Goal: Task Accomplishment & Management: Use online tool/utility

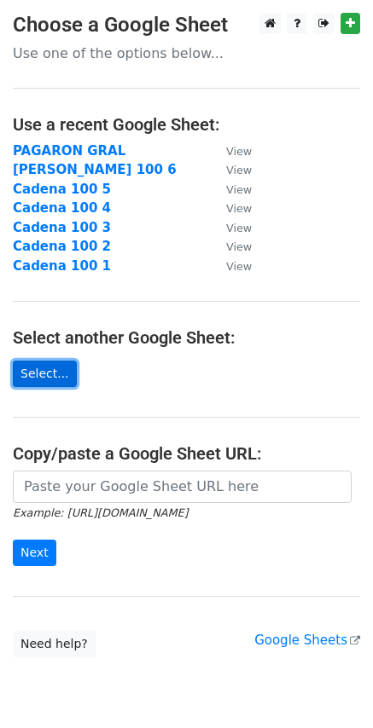
click at [55, 382] on link "Select..." at bounding box center [45, 374] width 64 height 26
click at [18, 386] on link "Select..." at bounding box center [45, 374] width 64 height 26
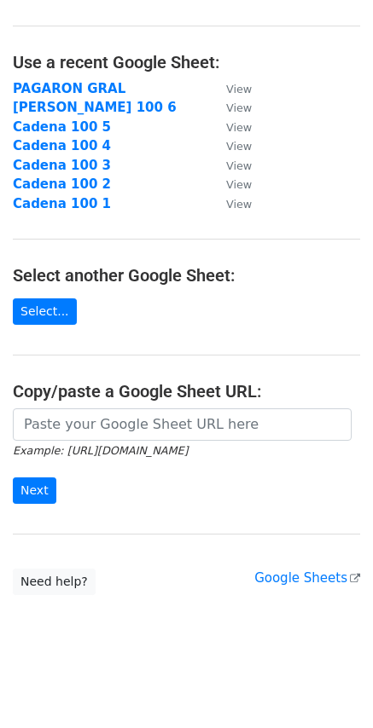
scroll to position [66, 0]
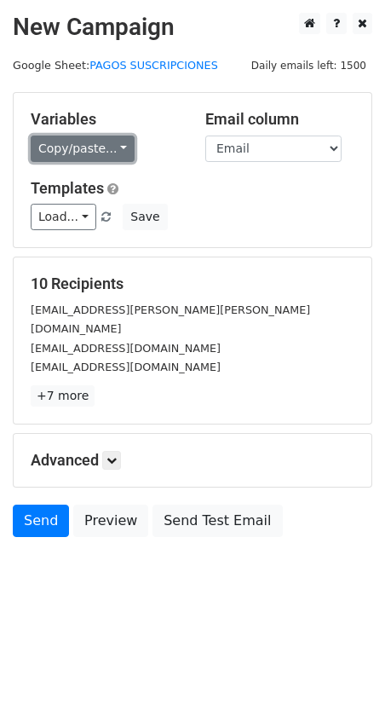
click at [81, 146] on link "Copy/paste..." at bounding box center [83, 149] width 104 height 26
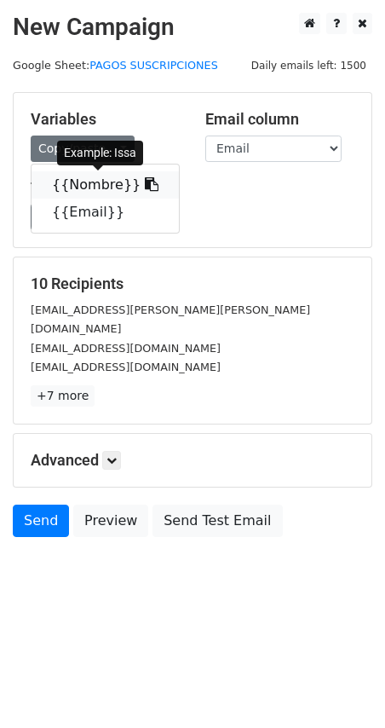
click at [93, 187] on link "{{Nombre}}" at bounding box center [106, 184] width 148 height 27
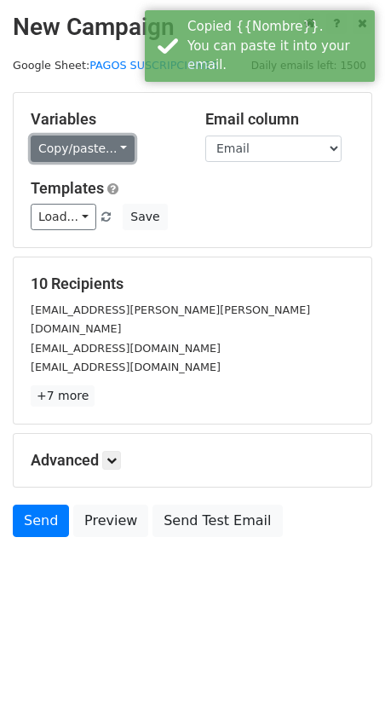
click at [76, 158] on link "Copy/paste..." at bounding box center [83, 149] width 104 height 26
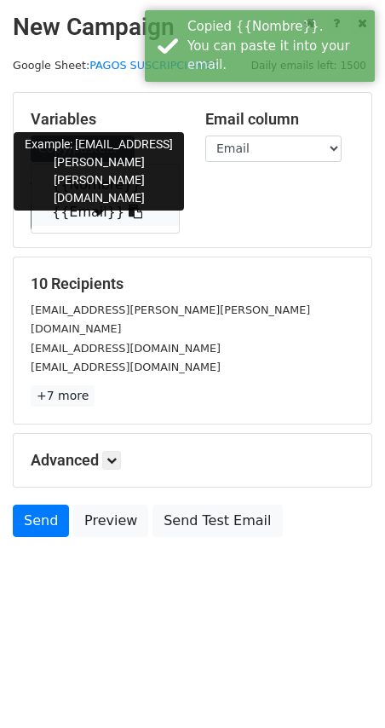
click at [84, 212] on link "{{Email}}" at bounding box center [106, 212] width 148 height 27
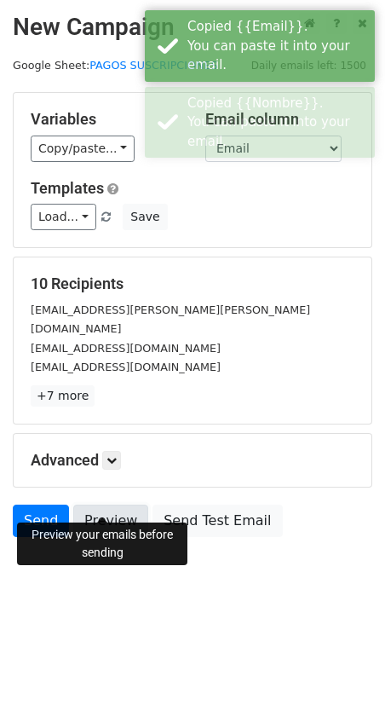
click at [117, 508] on link "Preview" at bounding box center [110, 521] width 75 height 32
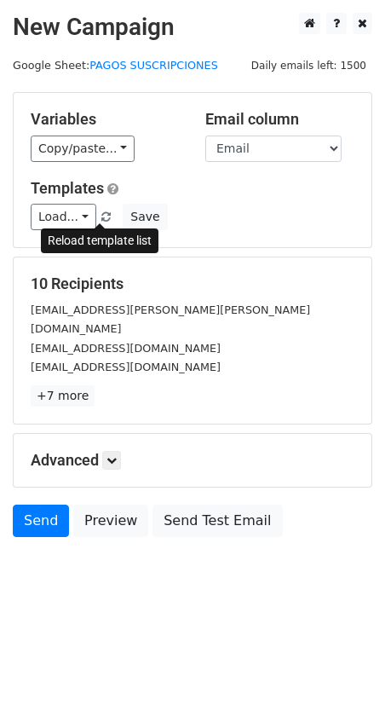
click at [104, 214] on link at bounding box center [107, 217] width 14 height 13
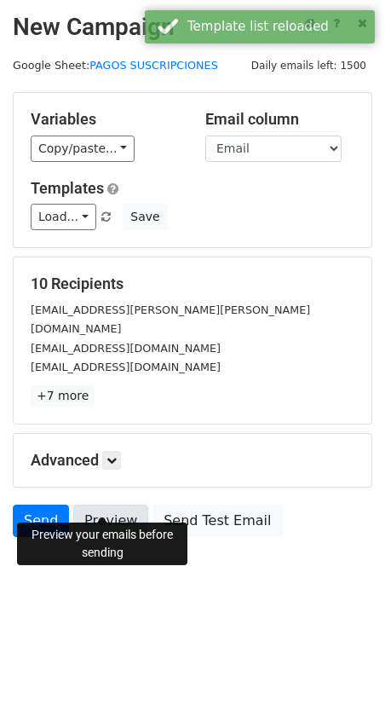
click at [94, 505] on link "Preview" at bounding box center [110, 521] width 75 height 32
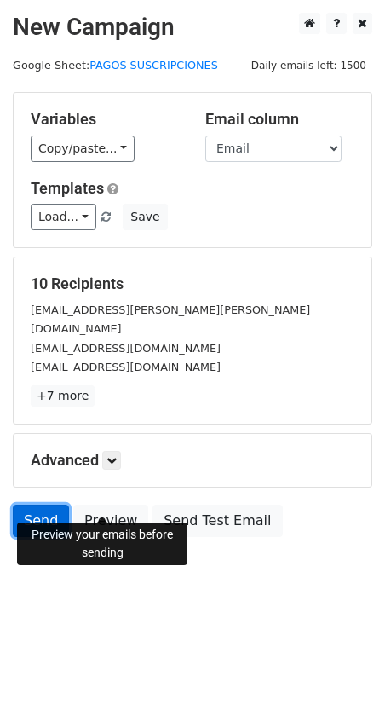
click at [34, 505] on link "Send" at bounding box center [41, 521] width 56 height 32
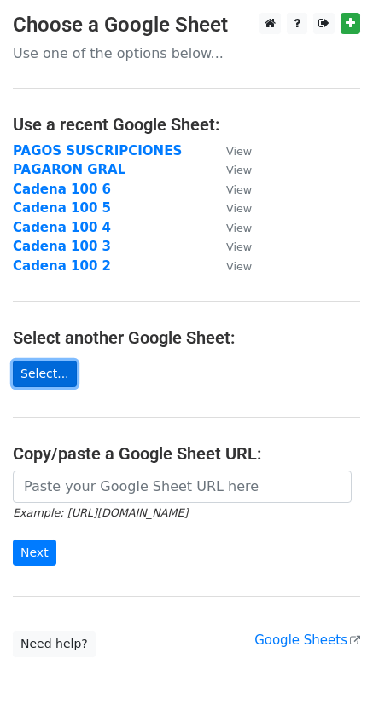
click at [56, 374] on link "Select..." at bounding box center [45, 374] width 64 height 26
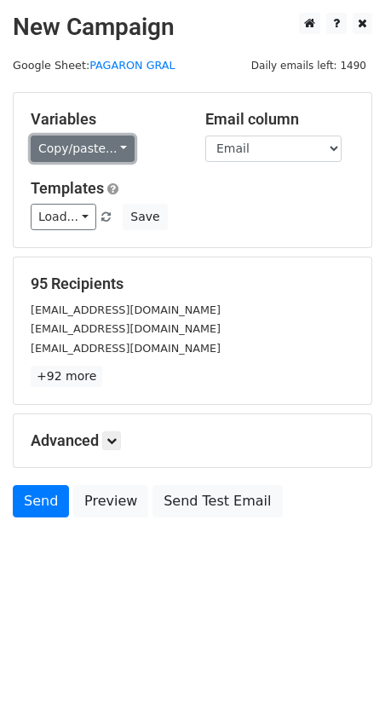
click at [62, 141] on link "Copy/paste..." at bounding box center [83, 149] width 104 height 26
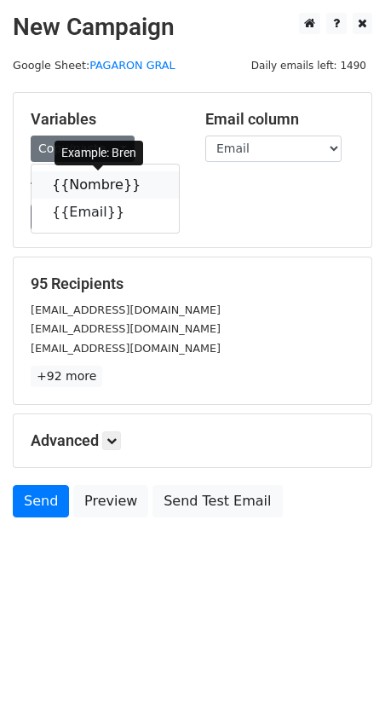
drag, startPoint x: 90, startPoint y: 183, endPoint x: 81, endPoint y: 162, distance: 23.3
click at [91, 183] on link "{{Nombre}}" at bounding box center [106, 184] width 148 height 27
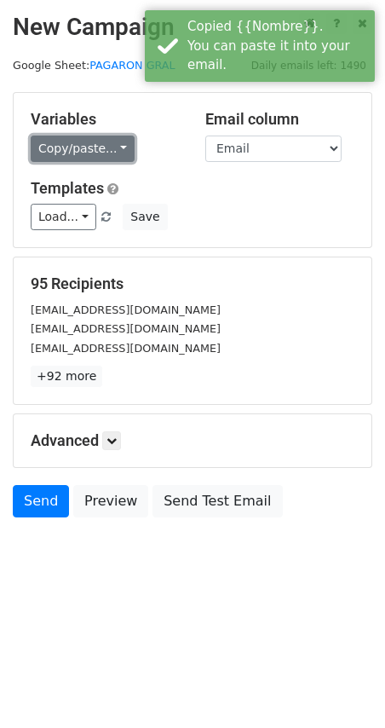
drag, startPoint x: 77, startPoint y: 154, endPoint x: 97, endPoint y: 185, distance: 36.9
click at [78, 155] on link "Copy/paste..." at bounding box center [83, 149] width 104 height 26
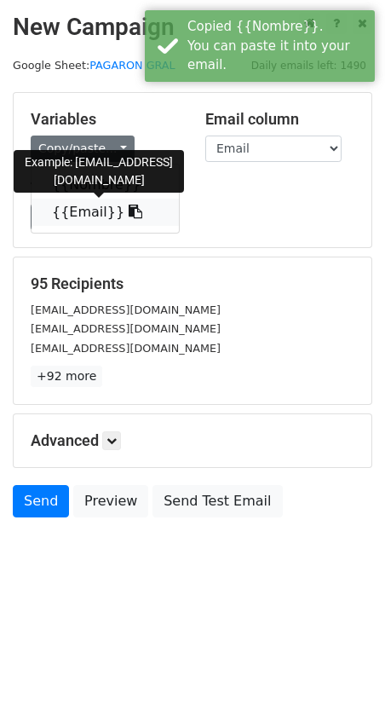
click at [74, 207] on link "{{Email}}" at bounding box center [106, 212] width 148 height 27
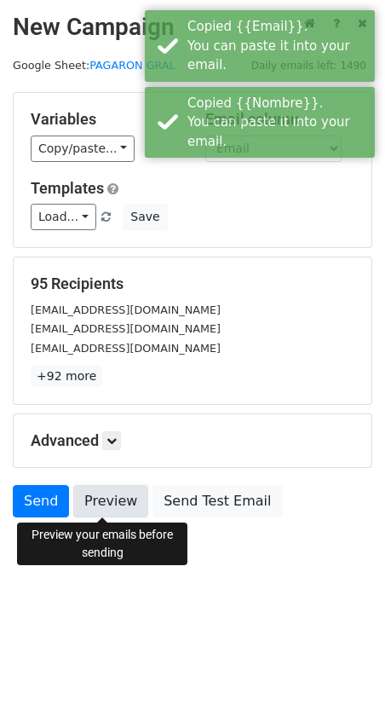
click at [101, 499] on link "Preview" at bounding box center [110, 501] width 75 height 32
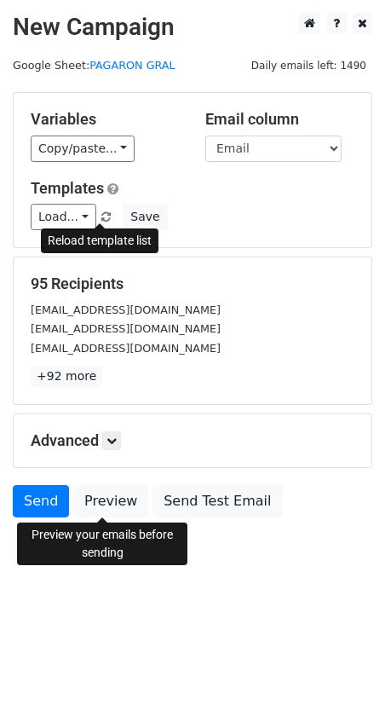
click at [100, 211] on link at bounding box center [107, 217] width 14 height 13
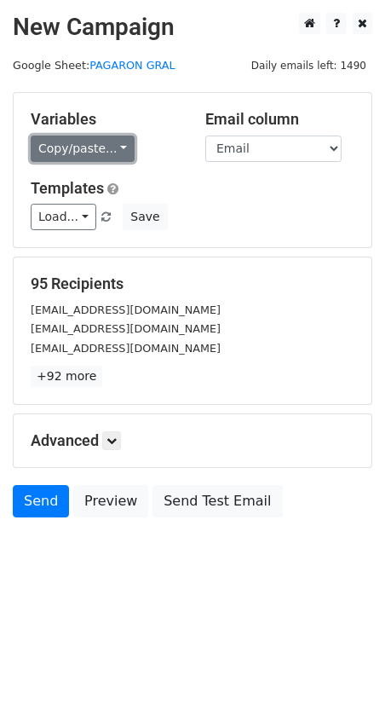
click at [72, 153] on link "Copy/paste..." at bounding box center [83, 149] width 104 height 26
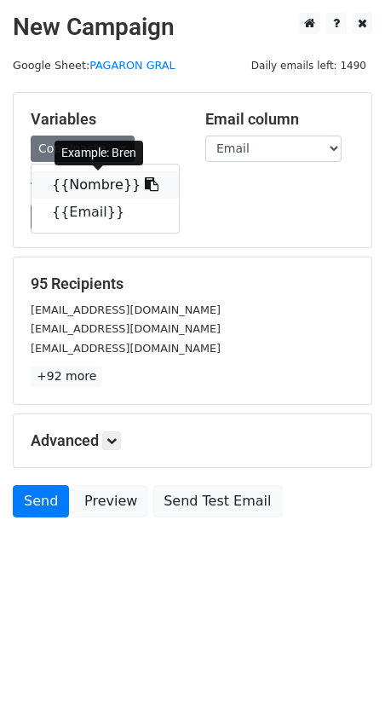
click at [80, 188] on link "{{Nombre}}" at bounding box center [106, 184] width 148 height 27
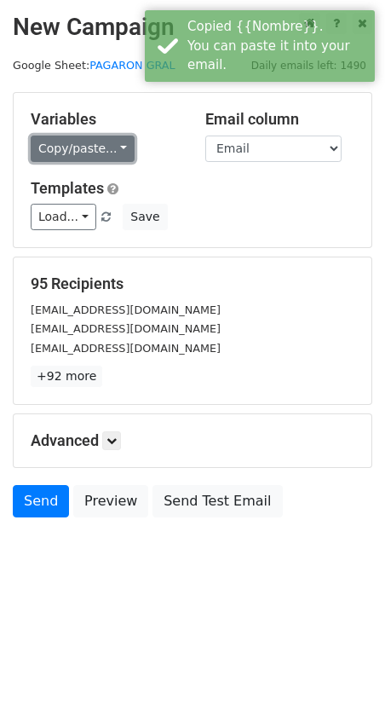
click at [71, 142] on link "Copy/paste..." at bounding box center [83, 149] width 104 height 26
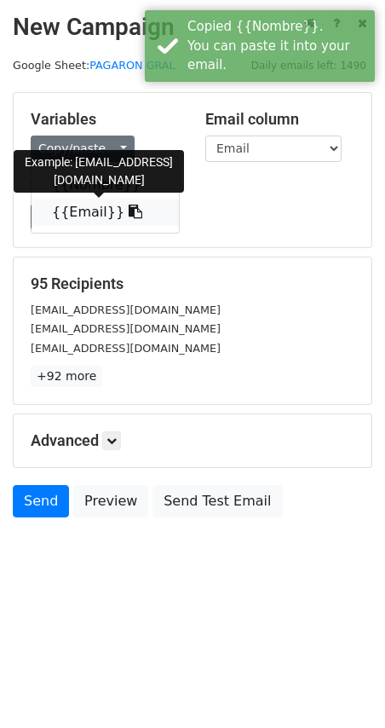
click at [89, 215] on link "{{Email}}" at bounding box center [106, 212] width 148 height 27
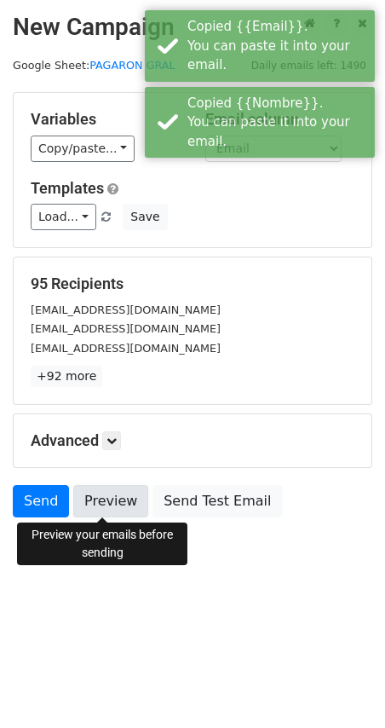
click at [98, 497] on link "Preview" at bounding box center [110, 501] width 75 height 32
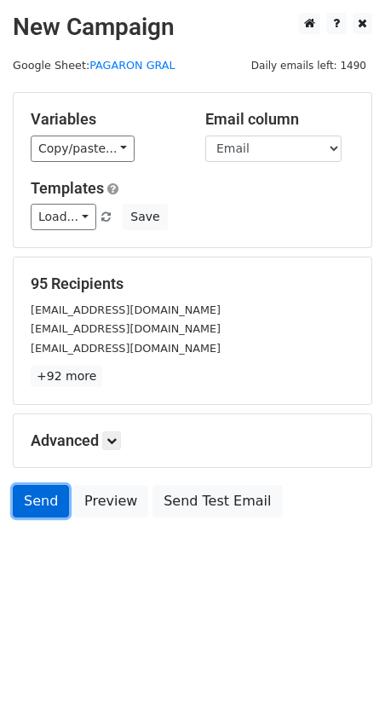
click at [38, 501] on link "Send" at bounding box center [41, 501] width 56 height 32
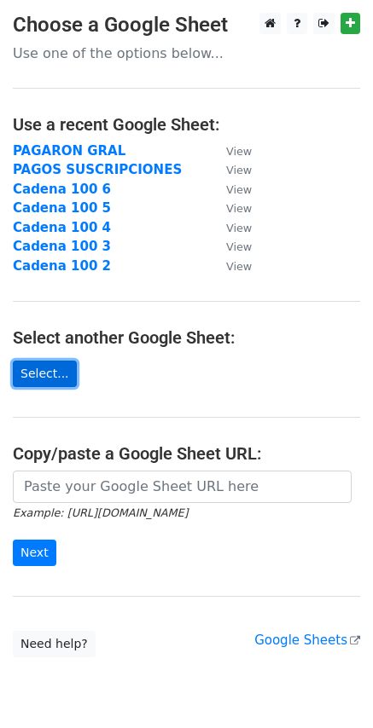
click at [39, 377] on link "Select..." at bounding box center [45, 374] width 64 height 26
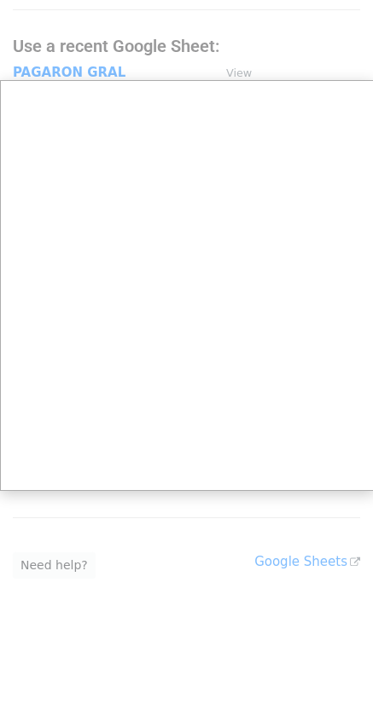
scroll to position [66, 0]
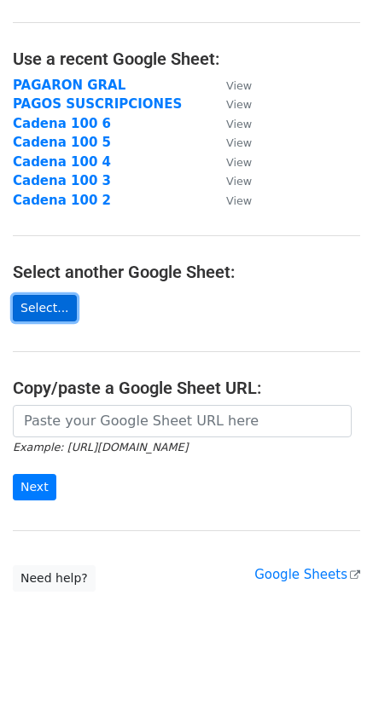
click at [43, 303] on link "Select..." at bounding box center [45, 308] width 64 height 26
click at [53, 308] on link "Select..." at bounding box center [45, 308] width 64 height 26
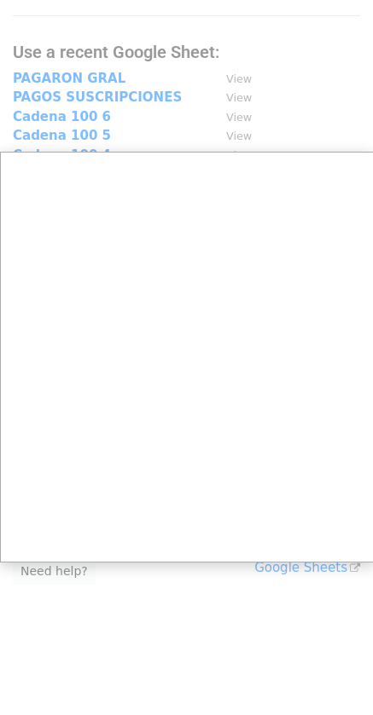
scroll to position [78, 0]
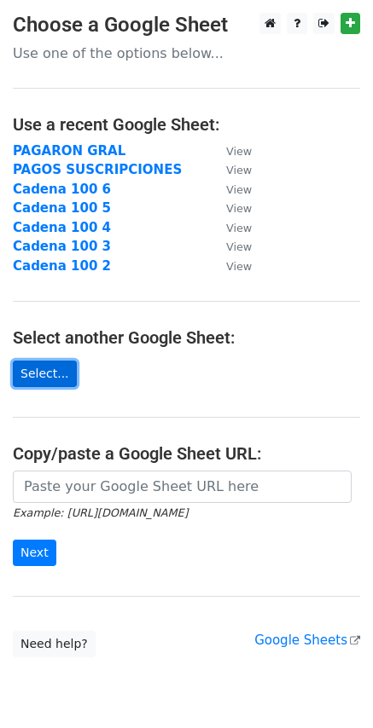
click at [43, 366] on link "Select..." at bounding box center [45, 374] width 64 height 26
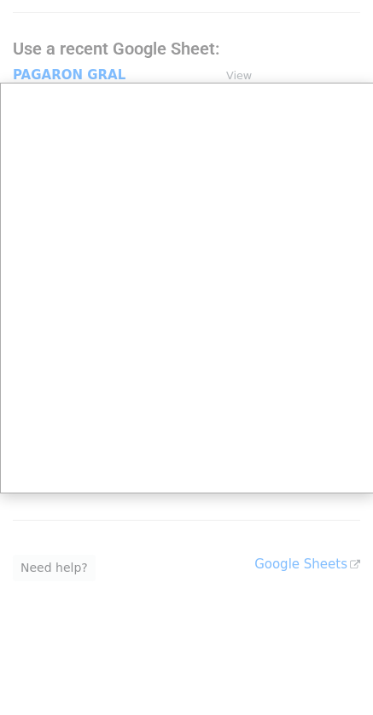
scroll to position [78, 0]
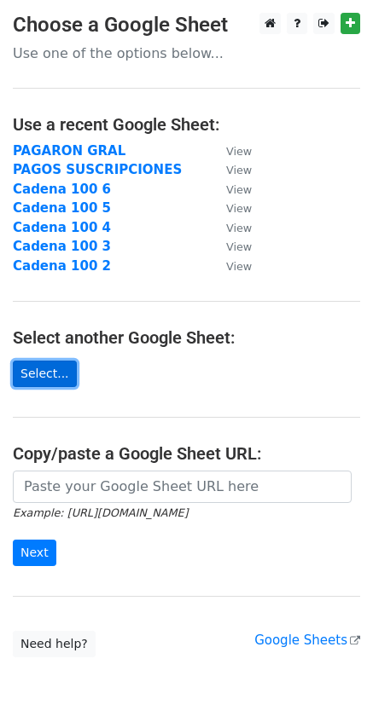
click at [27, 372] on link "Select..." at bounding box center [45, 374] width 64 height 26
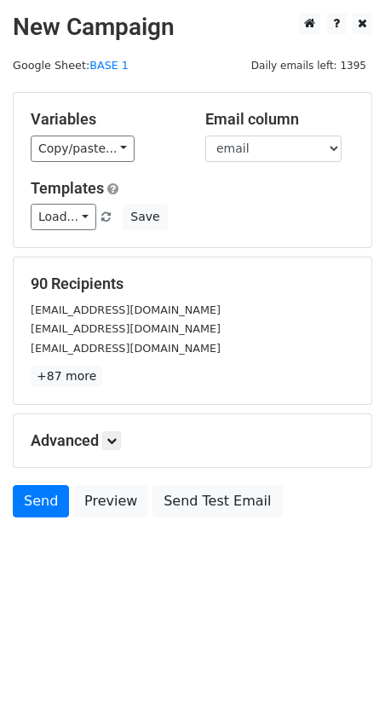
click at [58, 132] on div "Variables Copy/paste... {{nombre}} {{email}}" at bounding box center [105, 136] width 175 height 52
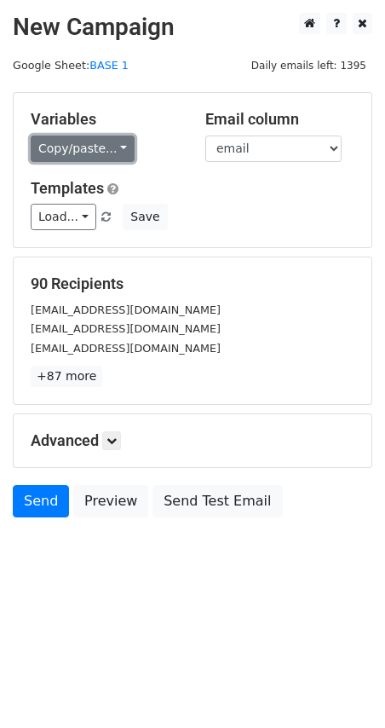
click at [67, 146] on link "Copy/paste..." at bounding box center [83, 149] width 104 height 26
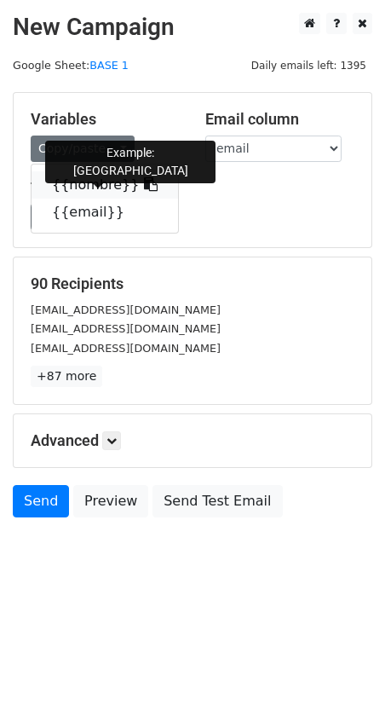
click at [94, 187] on link "{{nombre}}" at bounding box center [105, 184] width 147 height 27
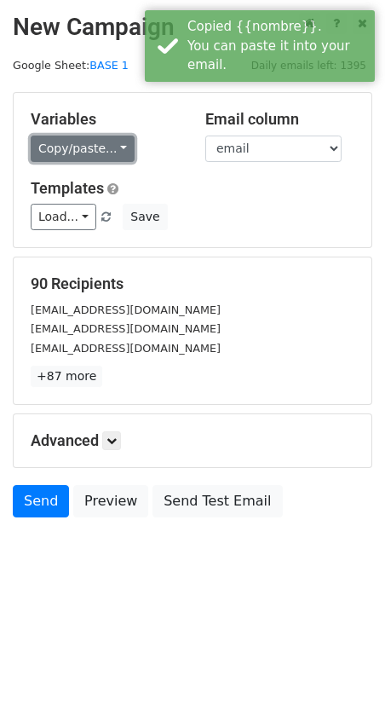
click at [69, 144] on link "Copy/paste..." at bounding box center [83, 149] width 104 height 26
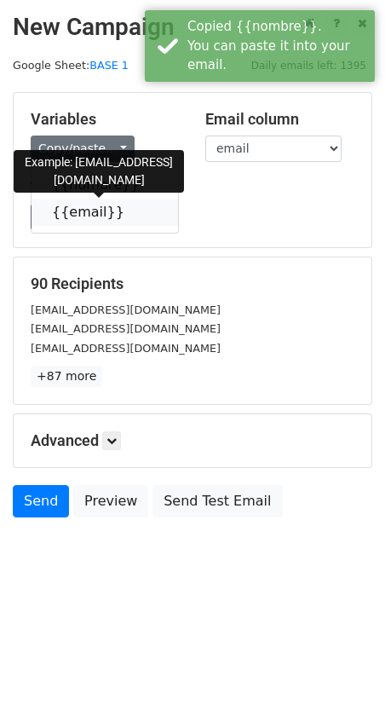
click at [73, 207] on link "{{email}}" at bounding box center [105, 212] width 147 height 27
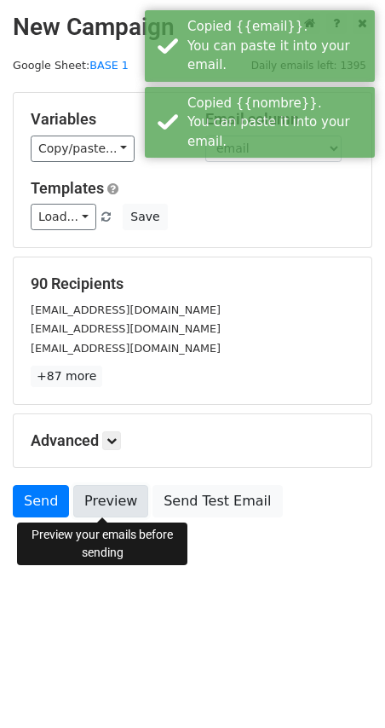
click at [95, 512] on link "Preview" at bounding box center [110, 501] width 75 height 32
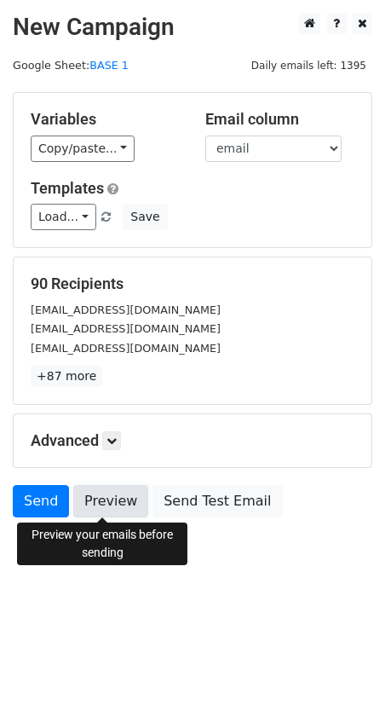
click at [108, 506] on link "Preview" at bounding box center [110, 501] width 75 height 32
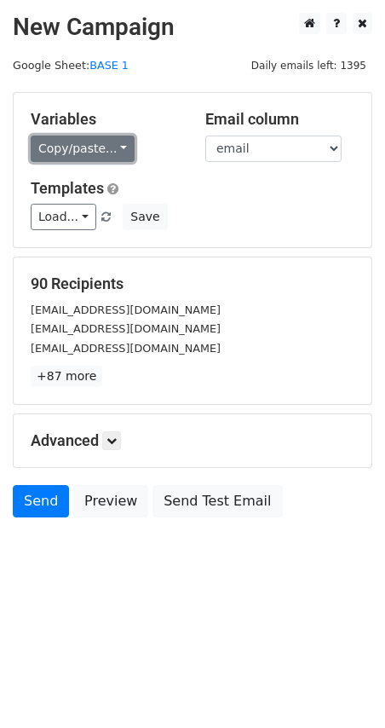
click at [70, 142] on link "Copy/paste..." at bounding box center [83, 149] width 104 height 26
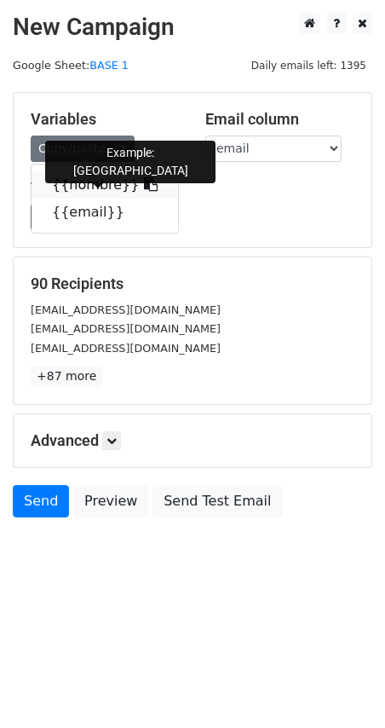
click at [83, 182] on link "{{nombre}}" at bounding box center [105, 184] width 147 height 27
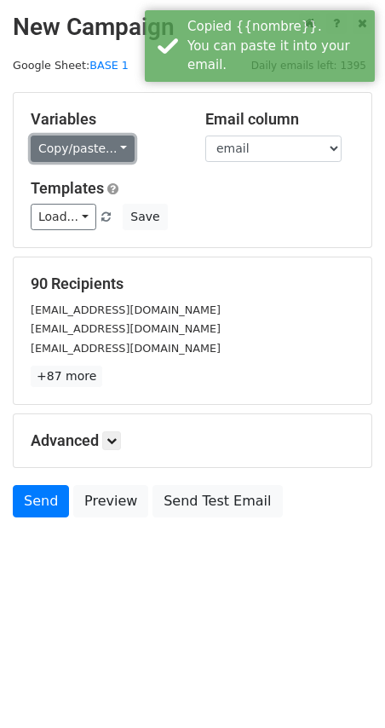
click at [51, 144] on link "Copy/paste..." at bounding box center [83, 149] width 104 height 26
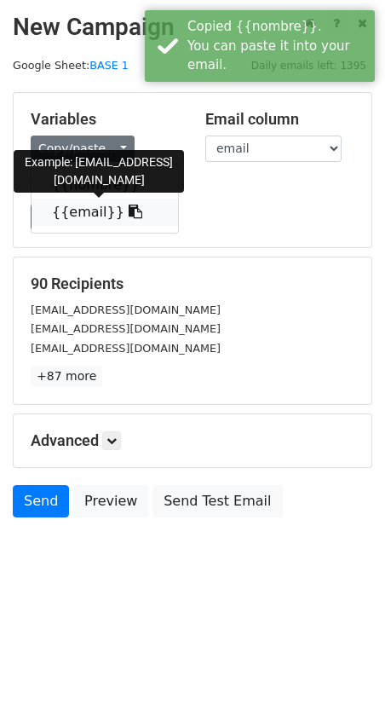
click at [93, 216] on link "{{email}}" at bounding box center [105, 212] width 147 height 27
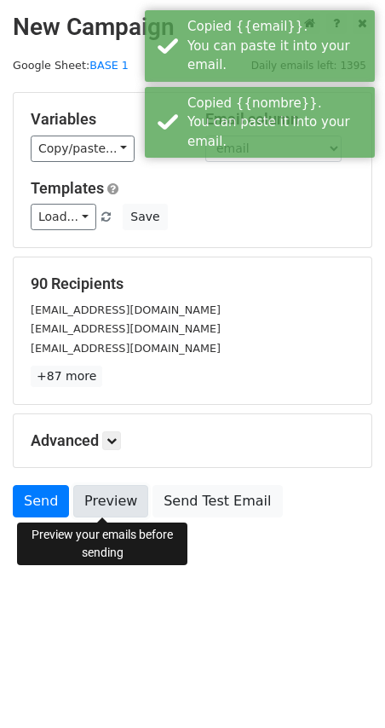
click at [105, 499] on link "Preview" at bounding box center [110, 501] width 75 height 32
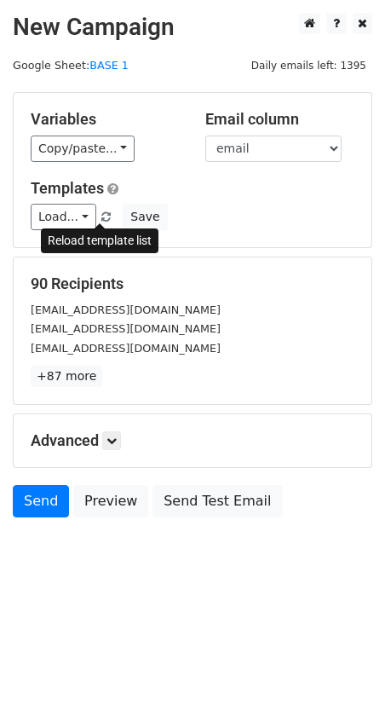
click at [101, 212] on span at bounding box center [105, 217] width 9 height 11
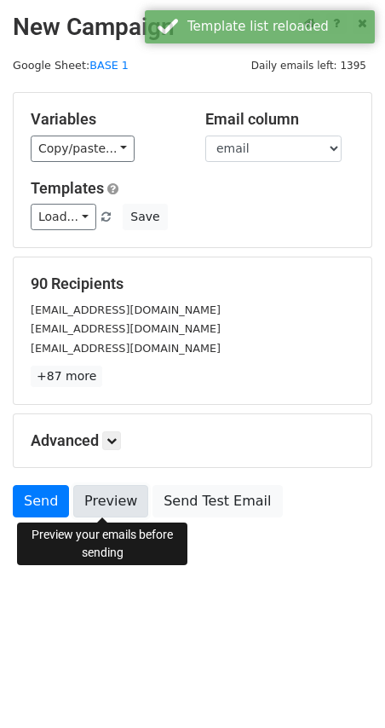
click at [113, 509] on link "Preview" at bounding box center [110, 501] width 75 height 32
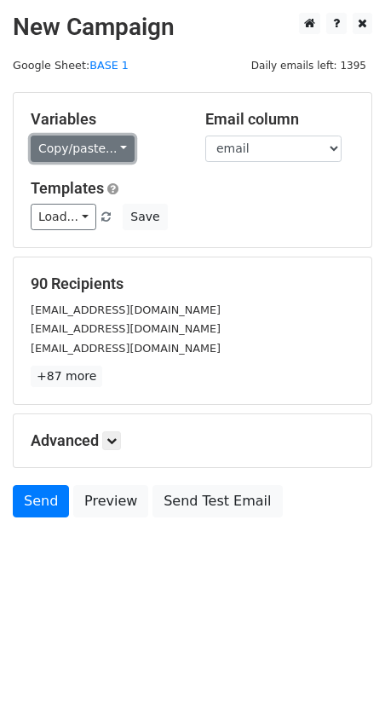
click at [82, 141] on link "Copy/paste..." at bounding box center [83, 149] width 104 height 26
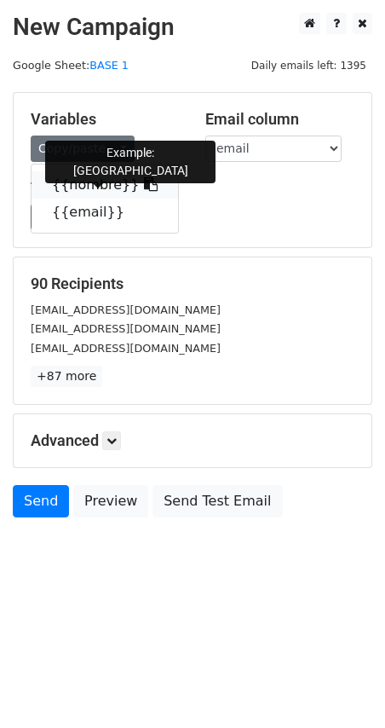
click at [76, 186] on link "{{nombre}}" at bounding box center [105, 184] width 147 height 27
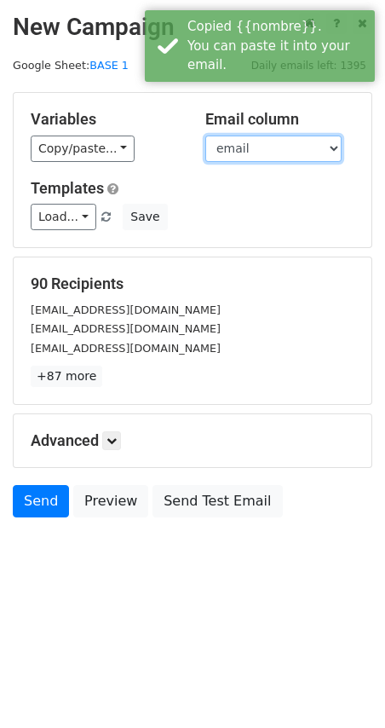
click at [223, 155] on select "nombre email" at bounding box center [273, 149] width 136 height 26
click at [205, 136] on select "nombre email" at bounding box center [273, 149] width 136 height 26
click at [223, 187] on h5 "Templates" at bounding box center [193, 188] width 324 height 19
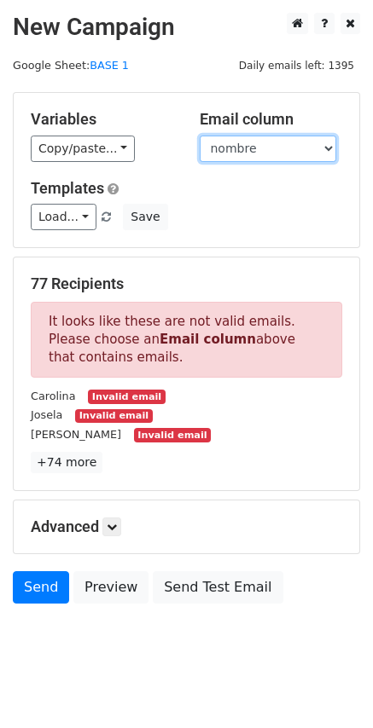
click at [213, 155] on select "nombre email" at bounding box center [268, 149] width 136 height 26
select select "email"
click at [200, 136] on select "nombre email" at bounding box center [268, 149] width 136 height 26
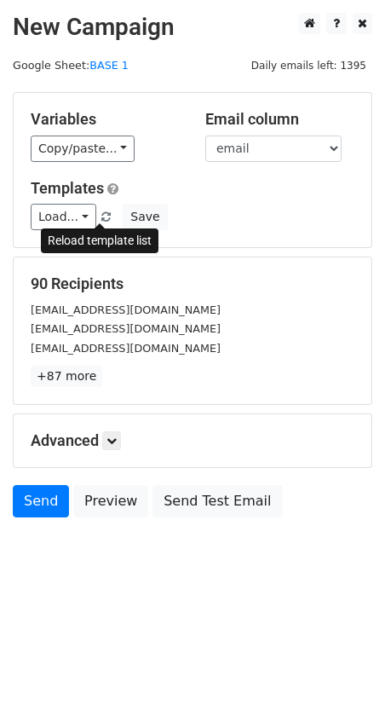
click at [103, 215] on span at bounding box center [105, 217] width 9 height 11
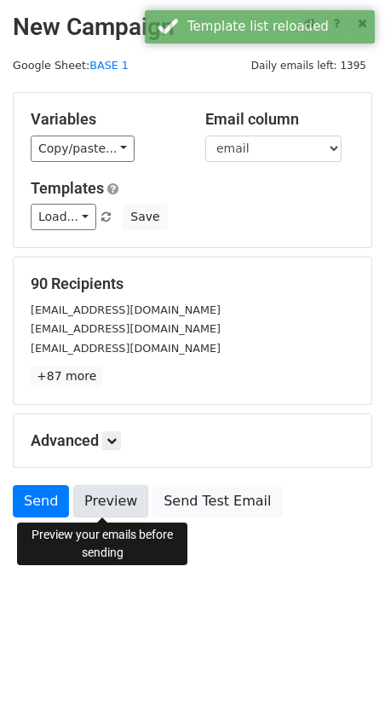
click at [102, 502] on link "Preview" at bounding box center [110, 501] width 75 height 32
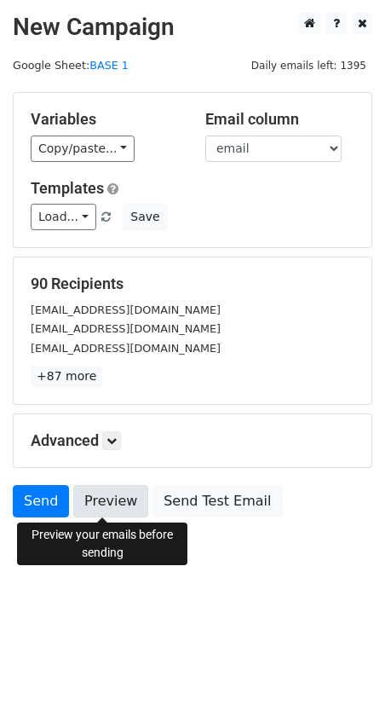
click at [119, 501] on link "Preview" at bounding box center [110, 501] width 75 height 32
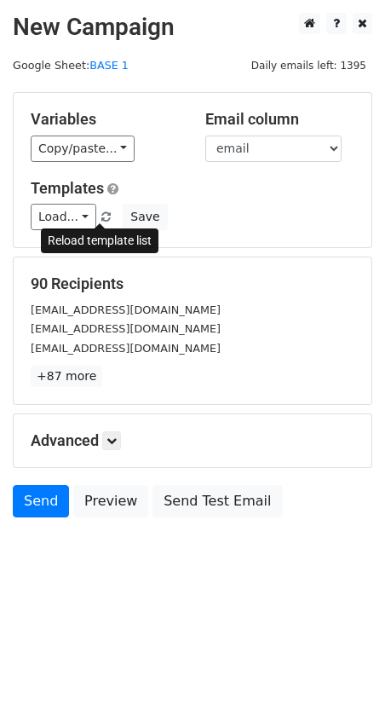
click at [101, 218] on span at bounding box center [105, 217] width 9 height 11
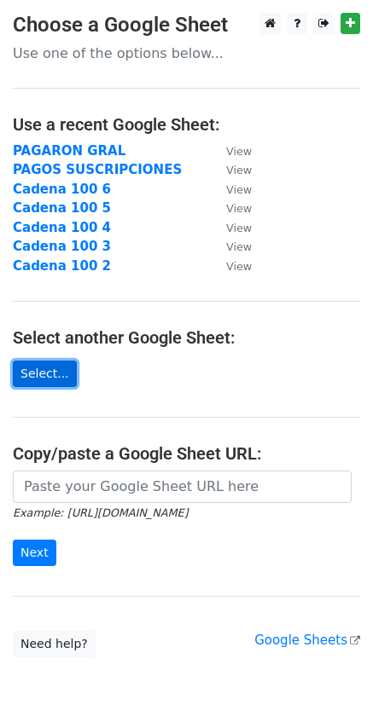
click at [39, 367] on link "Select..." at bounding box center [45, 374] width 64 height 26
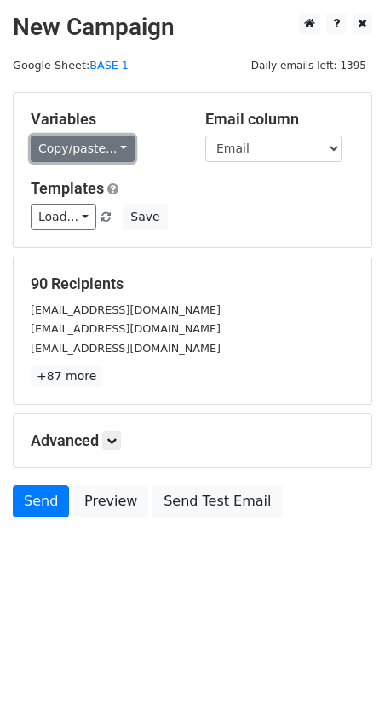
click at [78, 137] on link "Copy/paste..." at bounding box center [83, 149] width 104 height 26
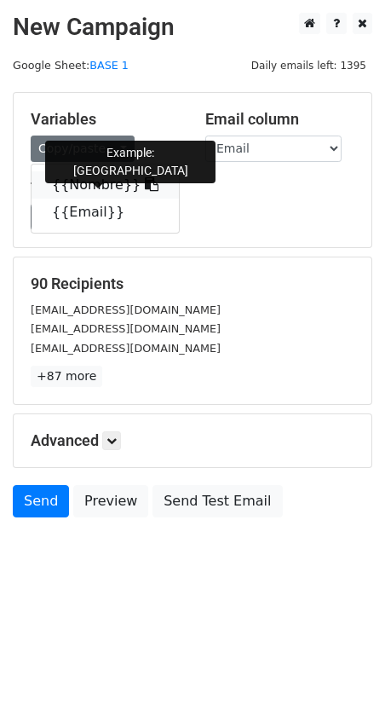
click at [101, 182] on link "{{Nombre}}" at bounding box center [106, 184] width 148 height 27
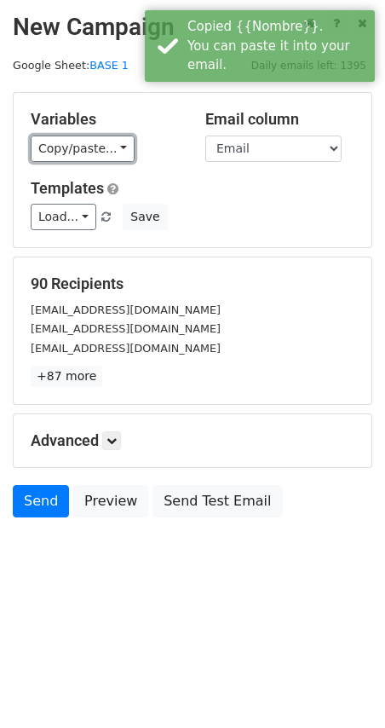
click at [79, 152] on link "Copy/paste..." at bounding box center [83, 149] width 104 height 26
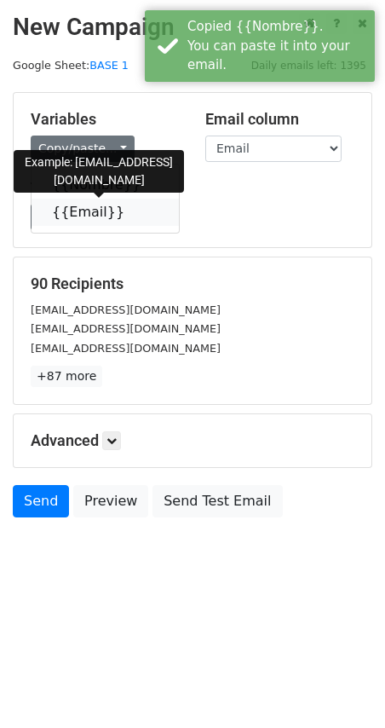
click at [67, 210] on link "{{Email}}" at bounding box center [106, 212] width 148 height 27
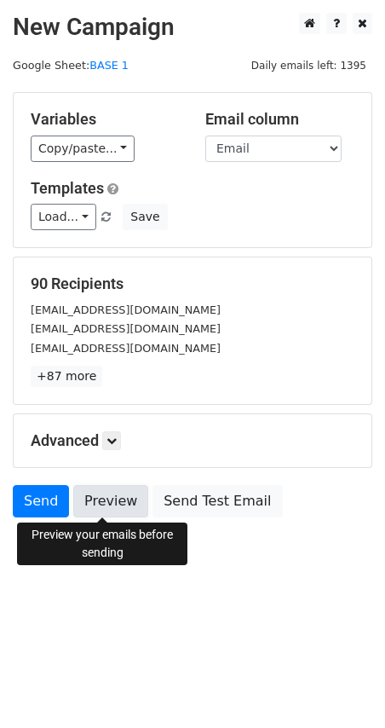
click at [118, 513] on link "Preview" at bounding box center [110, 501] width 75 height 32
click at [107, 493] on link "Preview" at bounding box center [110, 501] width 75 height 32
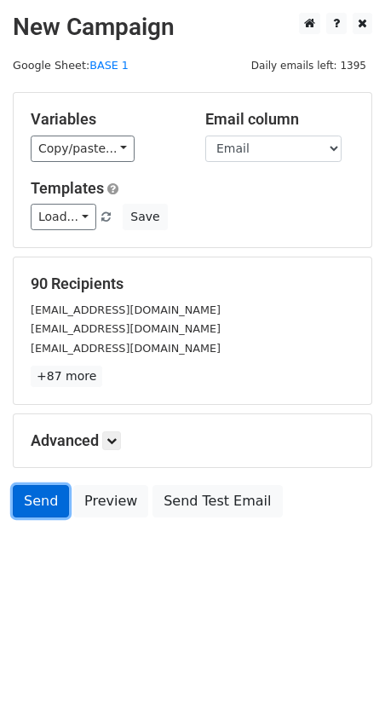
click at [44, 506] on link "Send" at bounding box center [41, 501] width 56 height 32
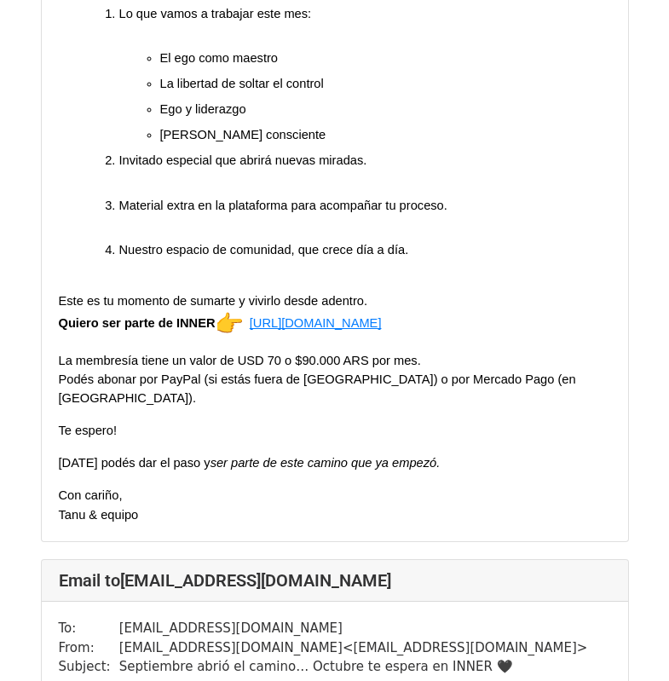
scroll to position [6367, 0]
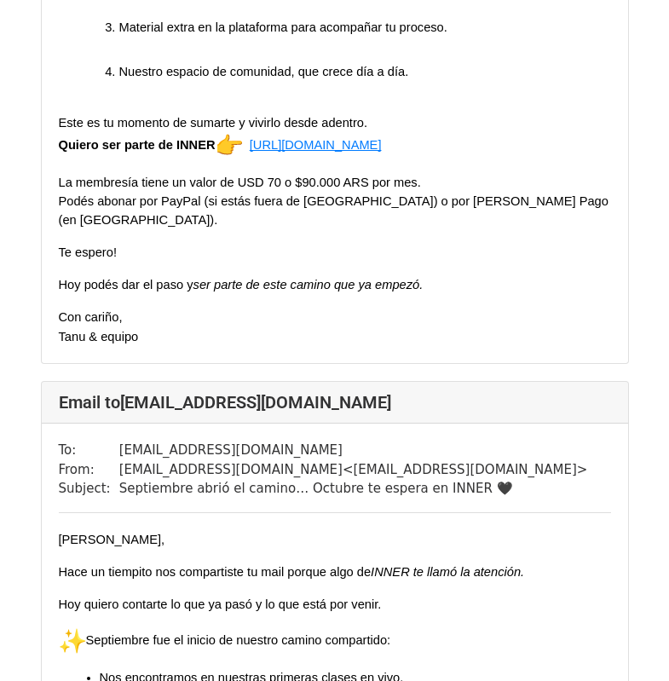
scroll to position [796, 0]
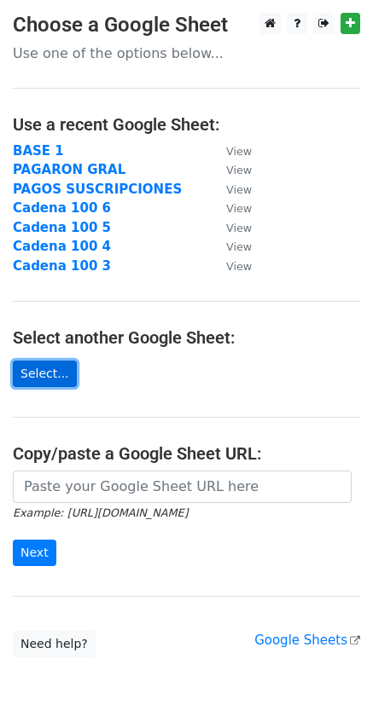
click at [29, 369] on link "Select..." at bounding box center [45, 374] width 64 height 26
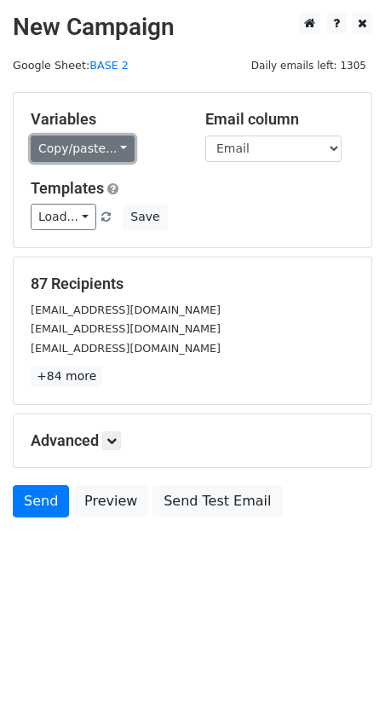
click at [68, 144] on link "Copy/paste..." at bounding box center [83, 149] width 104 height 26
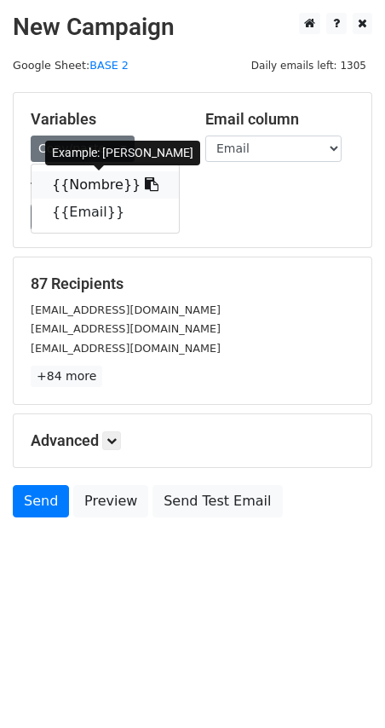
click at [76, 183] on link "{{Nombre}}" at bounding box center [106, 184] width 148 height 27
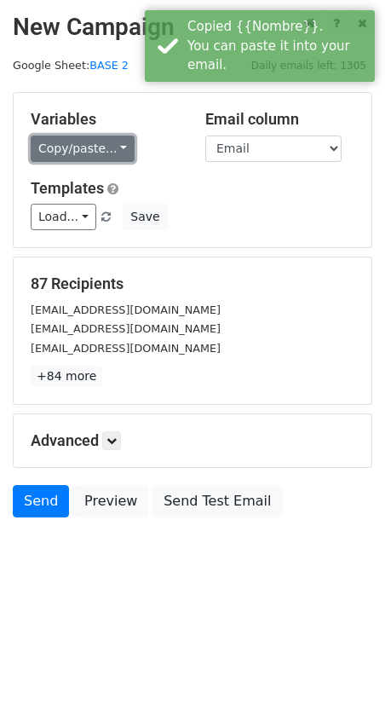
click at [77, 147] on link "Copy/paste..." at bounding box center [83, 149] width 104 height 26
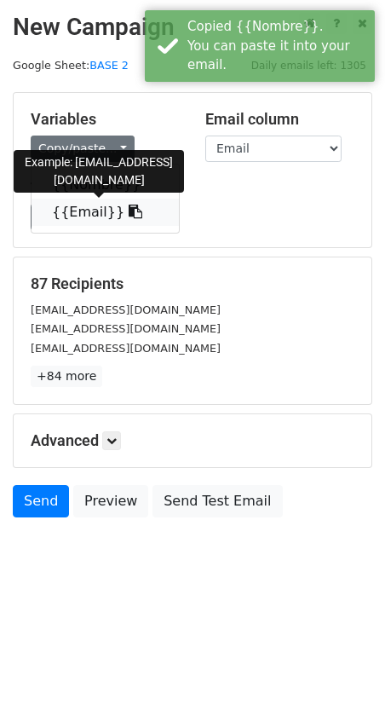
click at [56, 214] on link "{{Email}}" at bounding box center [106, 212] width 148 height 27
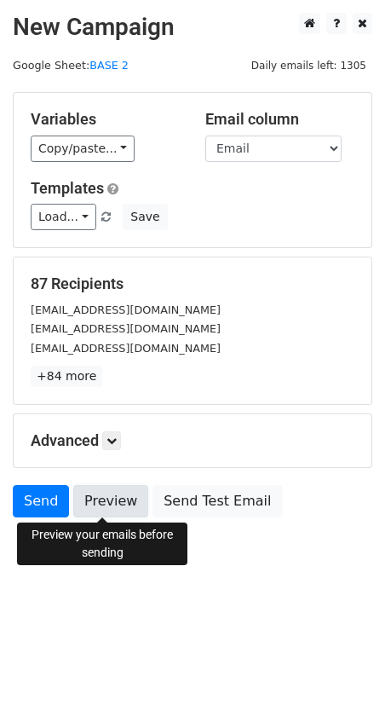
click at [101, 504] on link "Preview" at bounding box center [110, 501] width 75 height 32
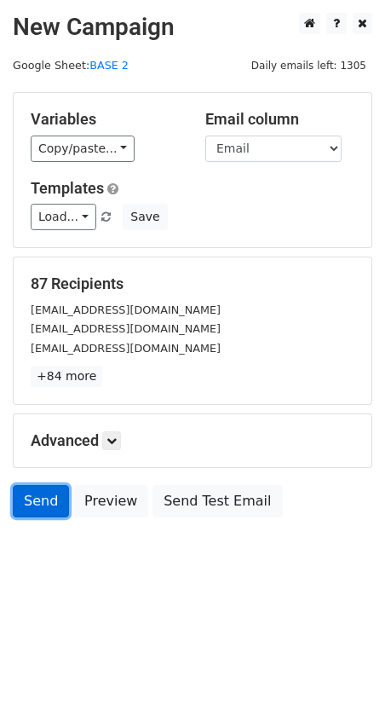
click at [38, 501] on link "Send" at bounding box center [41, 501] width 56 height 32
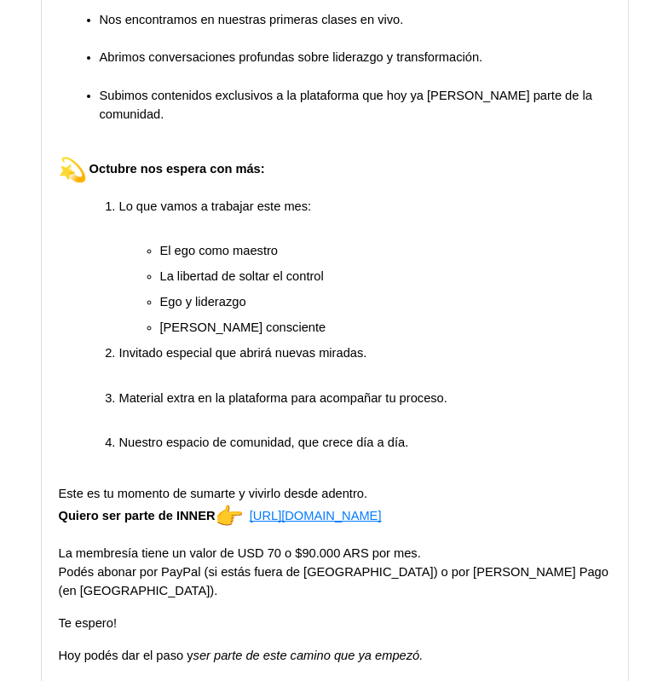
scroll to position [796, 0]
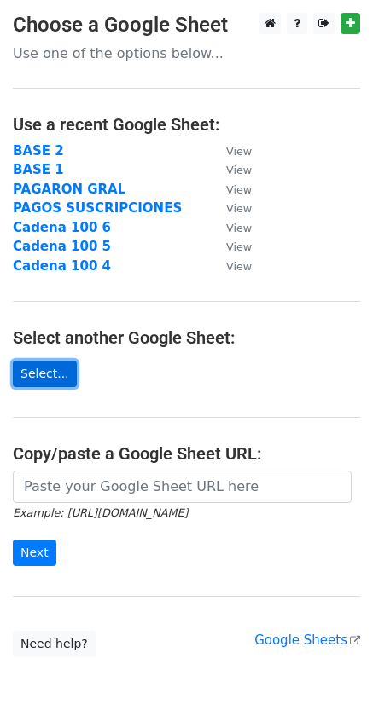
click at [48, 380] on link "Select..." at bounding box center [45, 374] width 64 height 26
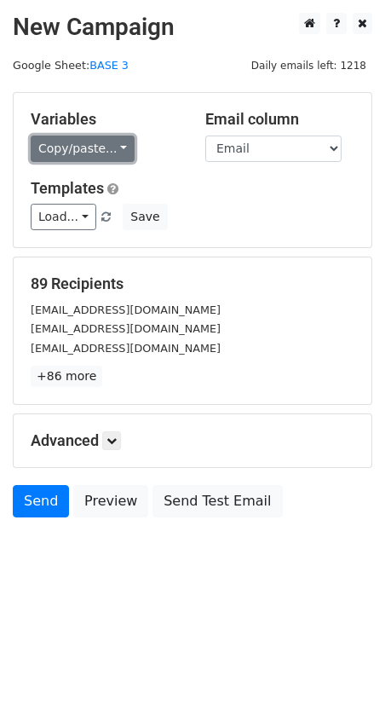
click at [56, 153] on link "Copy/paste..." at bounding box center [83, 149] width 104 height 26
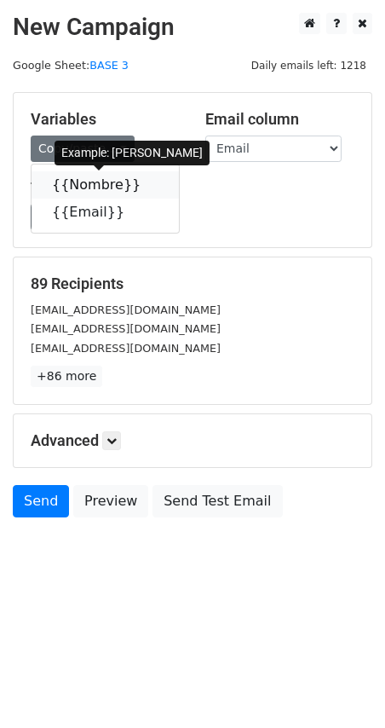
click at [74, 187] on link "{{Nombre}}" at bounding box center [106, 184] width 148 height 27
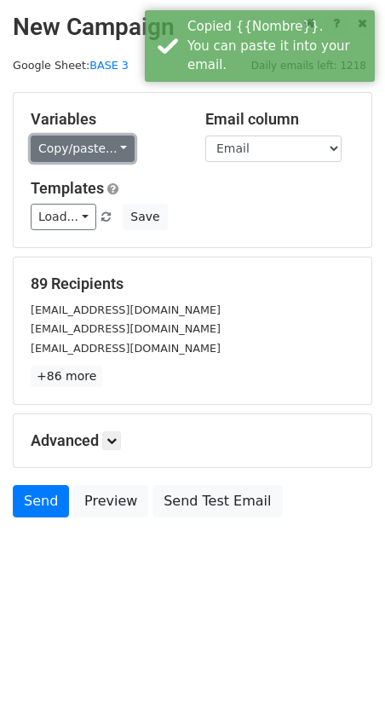
click at [71, 147] on link "Copy/paste..." at bounding box center [83, 149] width 104 height 26
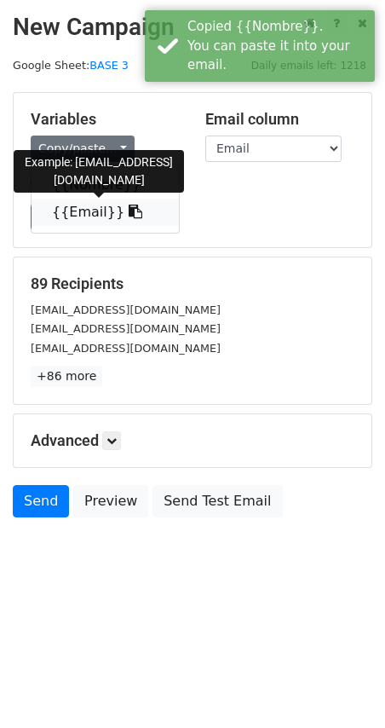
click at [80, 211] on link "{{Email}}" at bounding box center [106, 212] width 148 height 27
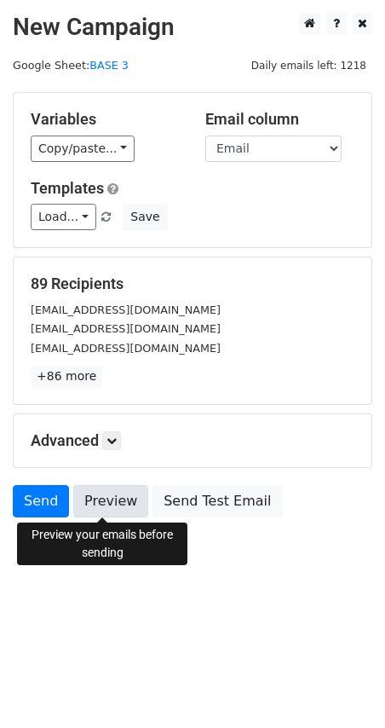
click at [98, 498] on link "Preview" at bounding box center [110, 501] width 75 height 32
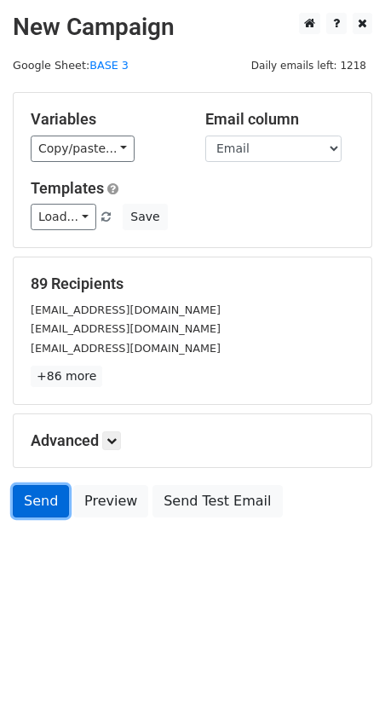
click at [28, 497] on link "Send" at bounding box center [41, 501] width 56 height 32
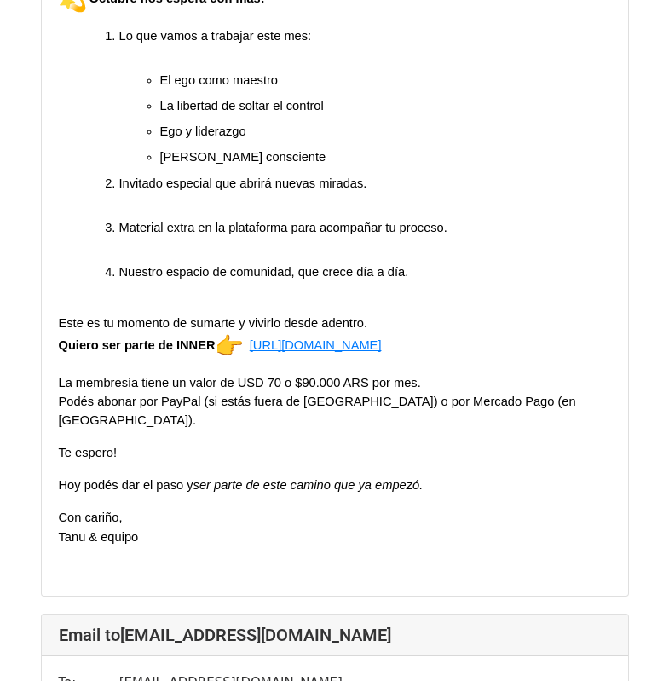
scroll to position [1989, 0]
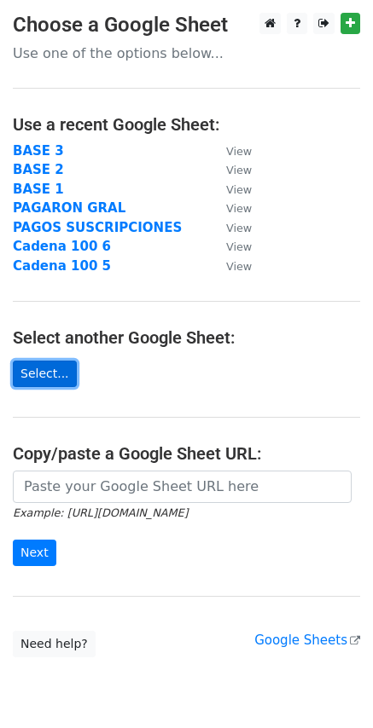
click at [49, 369] on link "Select..." at bounding box center [45, 374] width 64 height 26
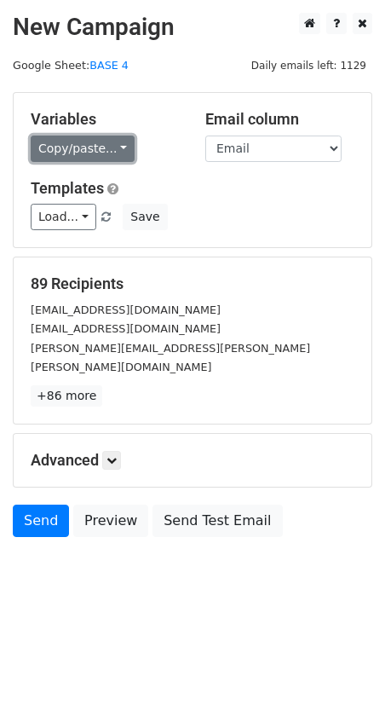
click at [50, 147] on link "Copy/paste..." at bounding box center [83, 149] width 104 height 26
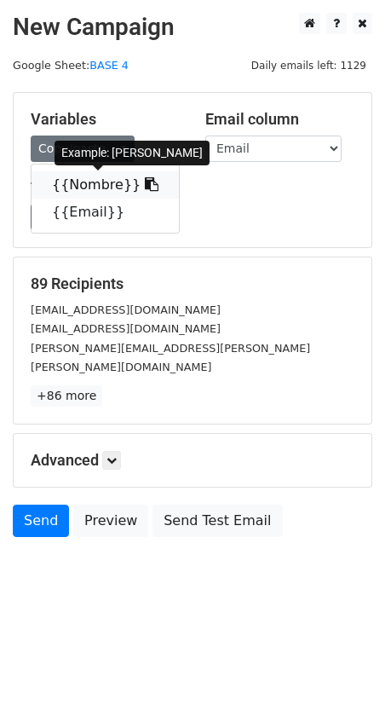
click at [68, 184] on link "{{Nombre}}" at bounding box center [106, 184] width 148 height 27
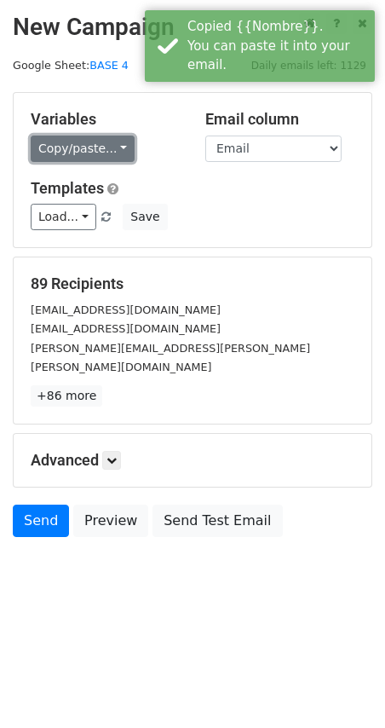
click at [59, 153] on link "Copy/paste..." at bounding box center [83, 149] width 104 height 26
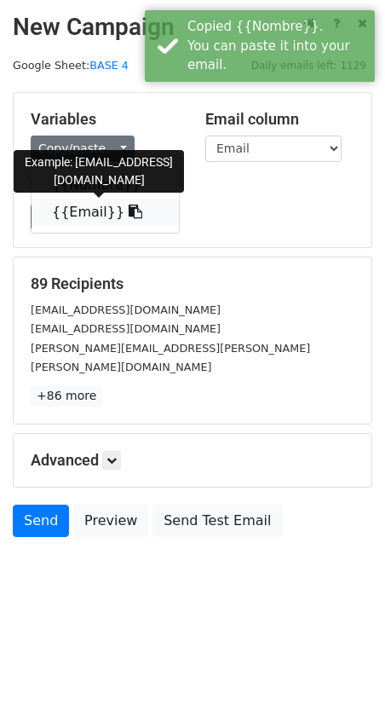
click at [79, 211] on link "{{Email}}" at bounding box center [106, 212] width 148 height 27
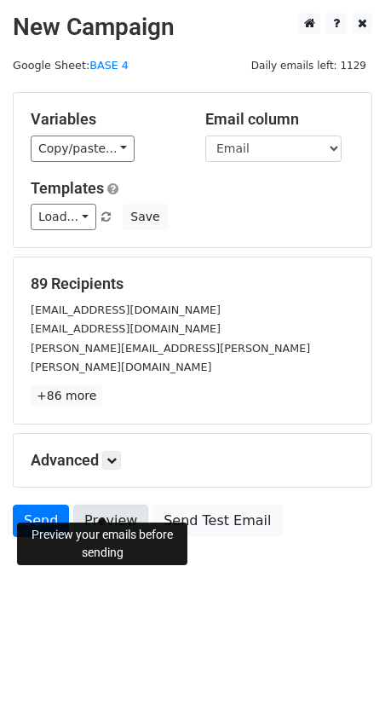
click at [103, 505] on link "Preview" at bounding box center [110, 521] width 75 height 32
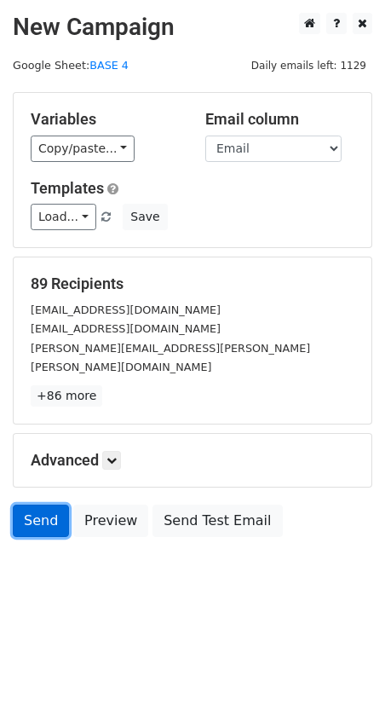
click at [36, 506] on link "Send" at bounding box center [41, 521] width 56 height 32
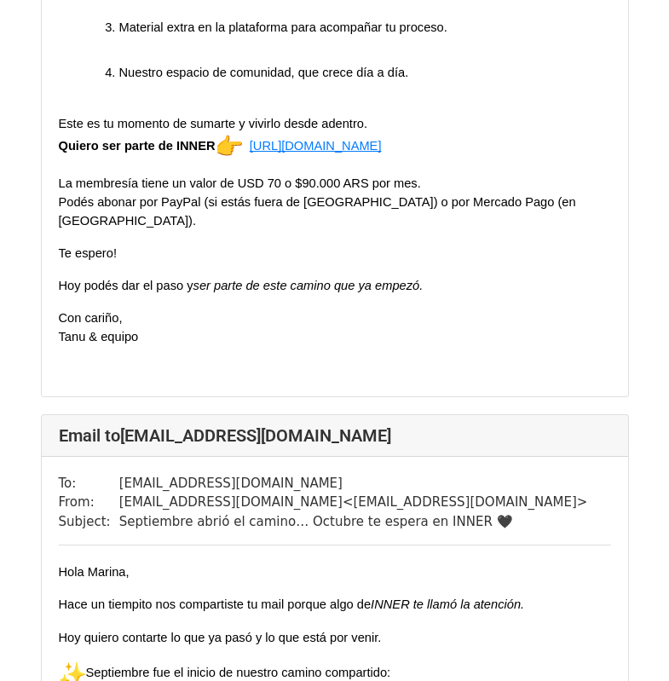
scroll to position [796, 0]
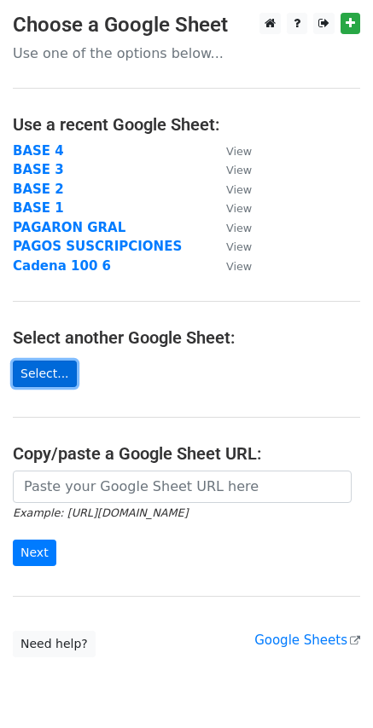
click at [51, 383] on link "Select..." at bounding box center [45, 374] width 64 height 26
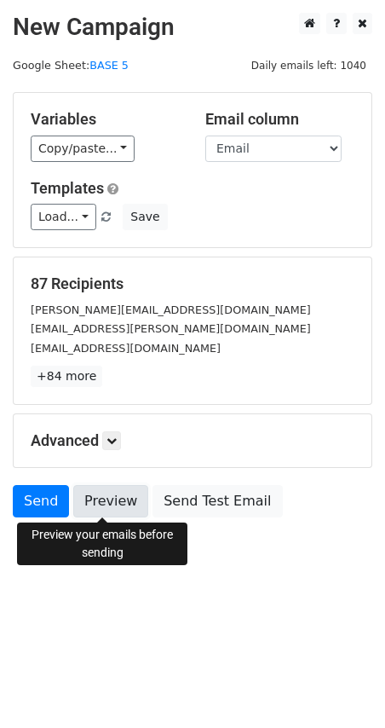
click at [105, 508] on link "Preview" at bounding box center [110, 501] width 75 height 32
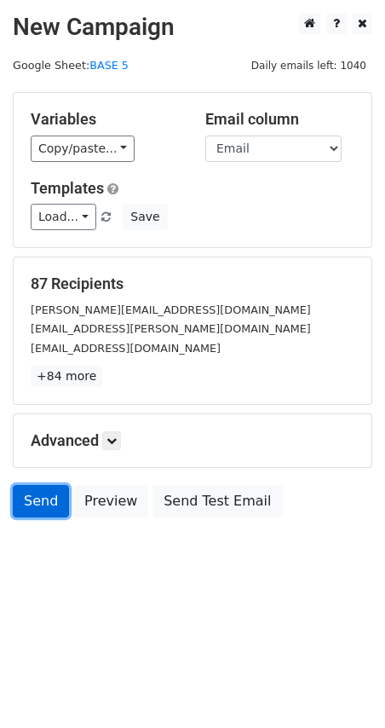
click at [37, 501] on link "Send" at bounding box center [41, 501] width 56 height 32
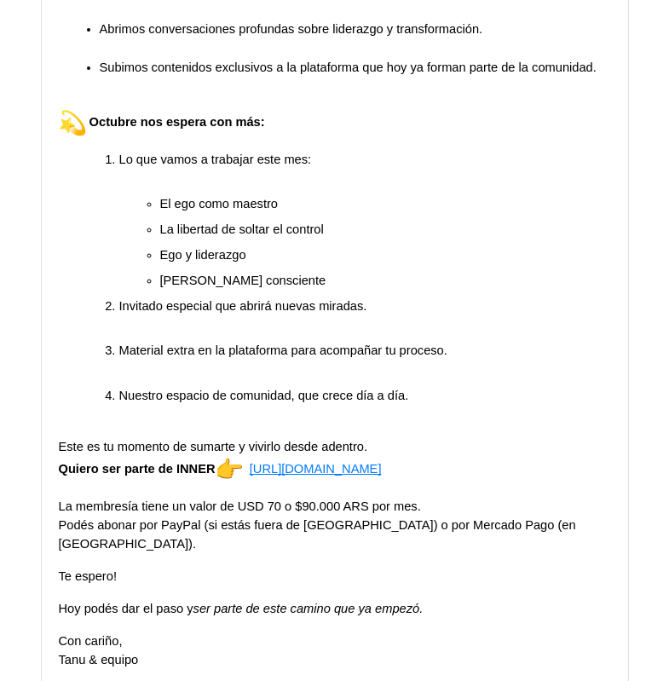
scroll to position [796, 0]
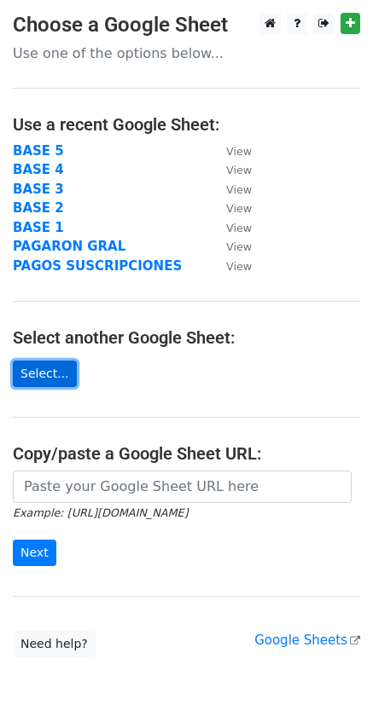
click at [39, 366] on link "Select..." at bounding box center [45, 374] width 64 height 26
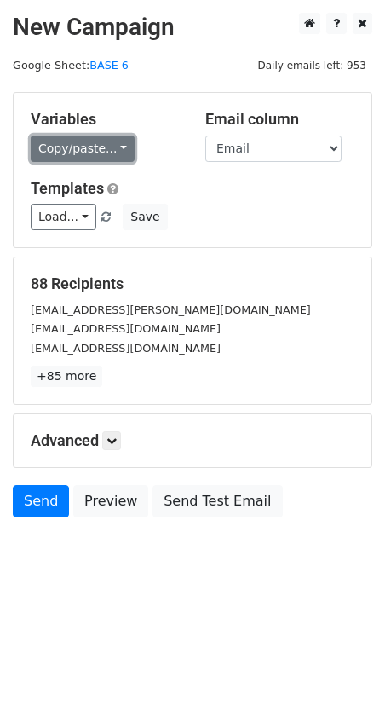
click at [74, 145] on link "Copy/paste..." at bounding box center [83, 149] width 104 height 26
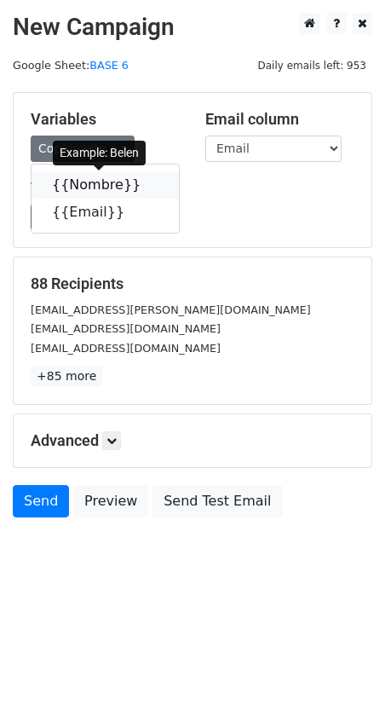
click at [83, 188] on link "{{Nombre}}" at bounding box center [106, 184] width 148 height 27
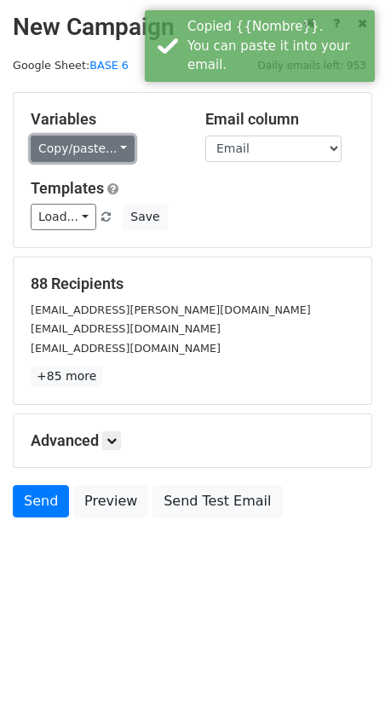
click at [61, 150] on link "Copy/paste..." at bounding box center [83, 149] width 104 height 26
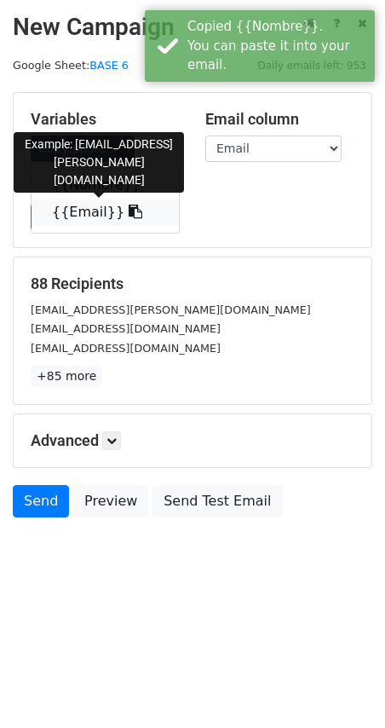
click at [59, 213] on link "{{Email}}" at bounding box center [106, 212] width 148 height 27
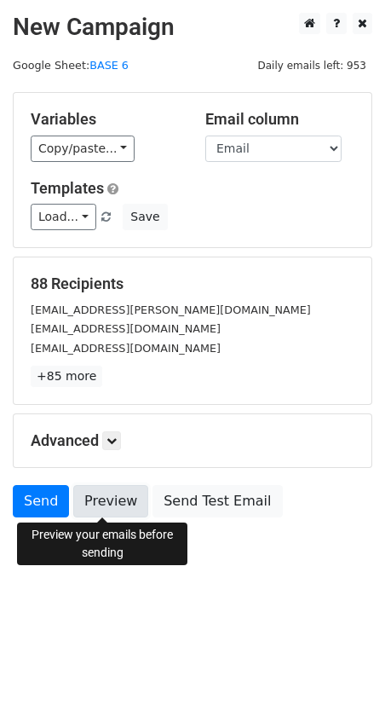
click at [101, 497] on link "Preview" at bounding box center [110, 501] width 75 height 32
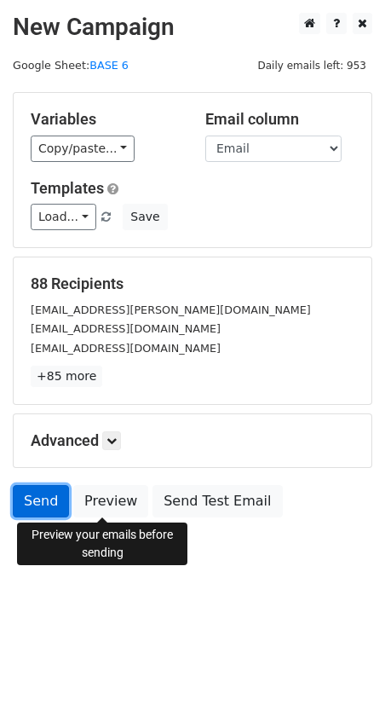
click at [33, 501] on link "Send" at bounding box center [41, 501] width 56 height 32
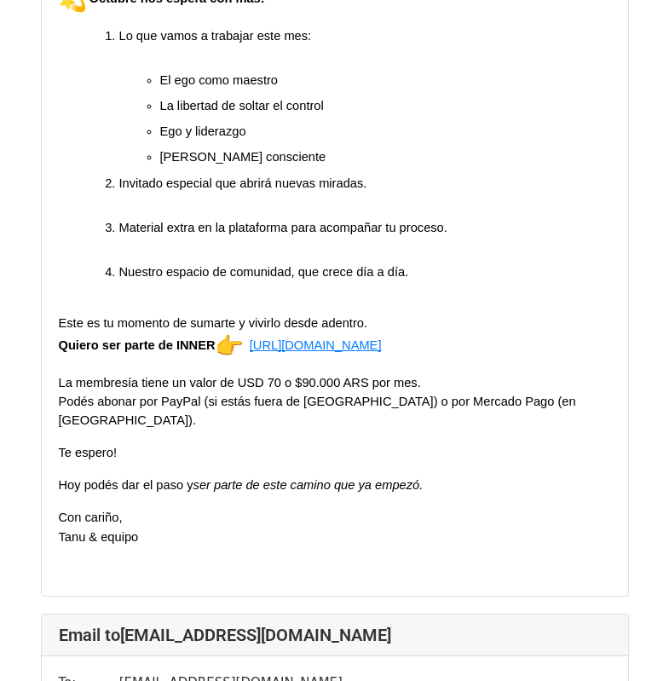
scroll to position [1989, 0]
